Goal: Transaction & Acquisition: Purchase product/service

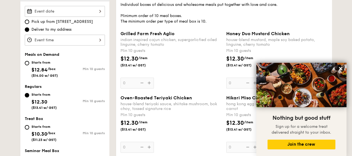
scroll to position [167, 0]
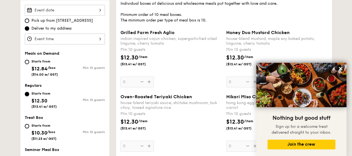
click at [342, 68] on icon at bounding box center [340, 68] width 3 height 3
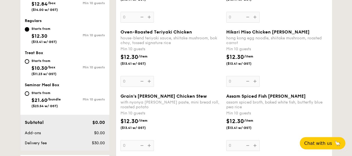
scroll to position [223, 0]
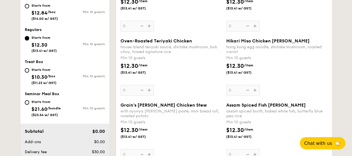
click at [150, 40] on span "Oven-Roasted Teriyaki Chicken" at bounding box center [156, 40] width 72 height 5
click at [150, 85] on input "0" at bounding box center [136, 90] width 33 height 11
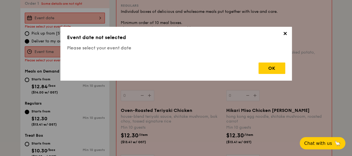
scroll to position [149, 0]
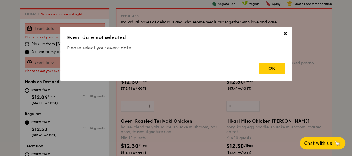
click at [287, 34] on span "✕" at bounding box center [285, 35] width 8 height 8
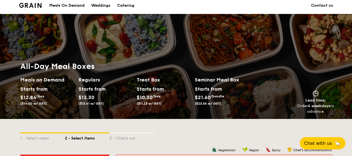
scroll to position [0, 0]
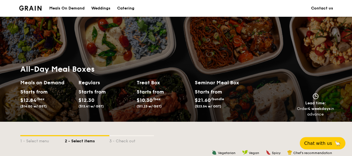
click at [129, 6] on div "Catering" at bounding box center [125, 8] width 17 height 17
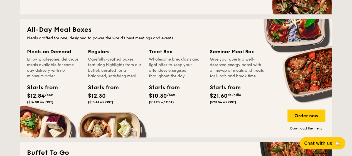
scroll to position [362, 0]
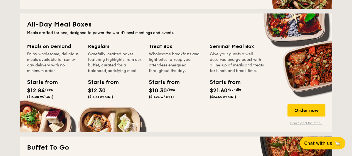
click at [309, 122] on link "Download the menu" at bounding box center [306, 122] width 38 height 4
